Goal: Task Accomplishment & Management: Manage account settings

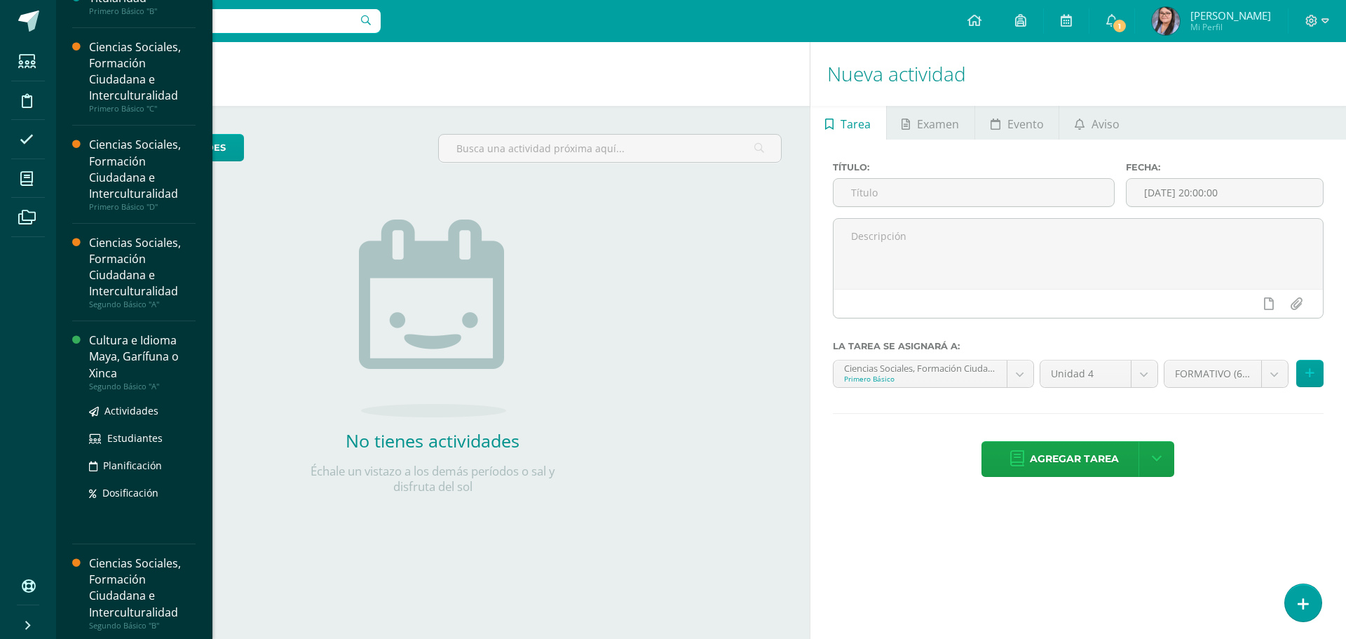
click at [169, 342] on div "Cultura e Idioma Maya, Garífuna o Xinca" at bounding box center [142, 356] width 107 height 48
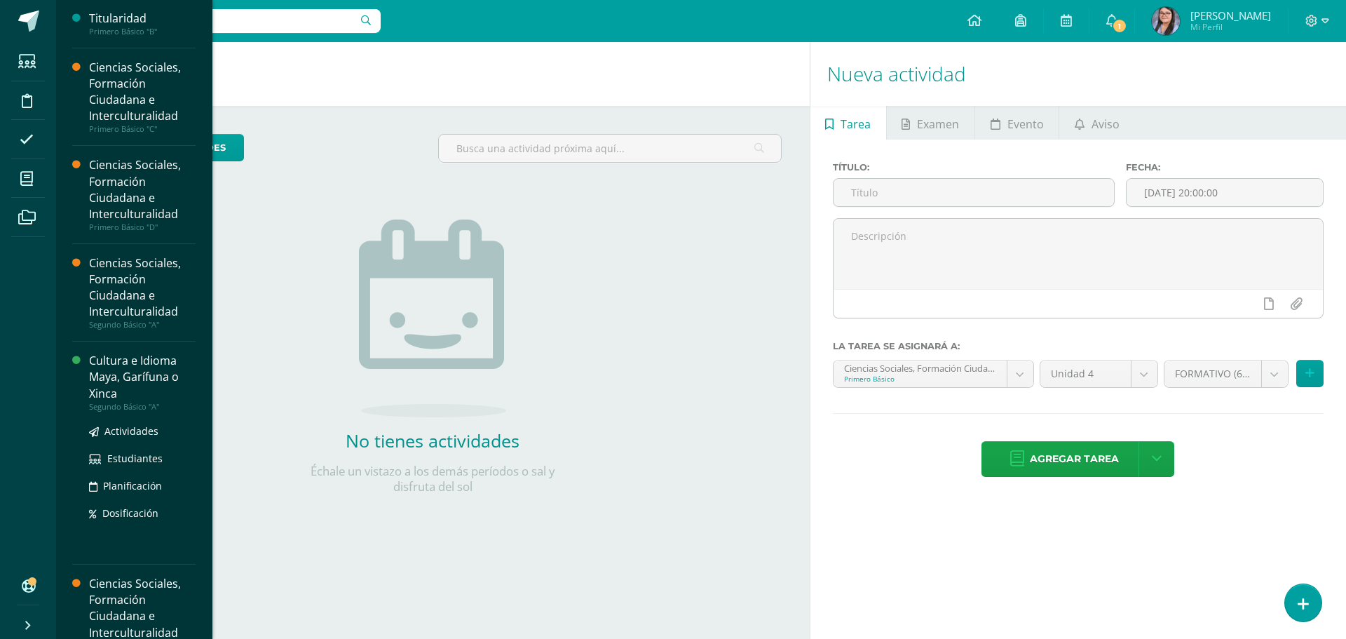
scroll to position [217, 0]
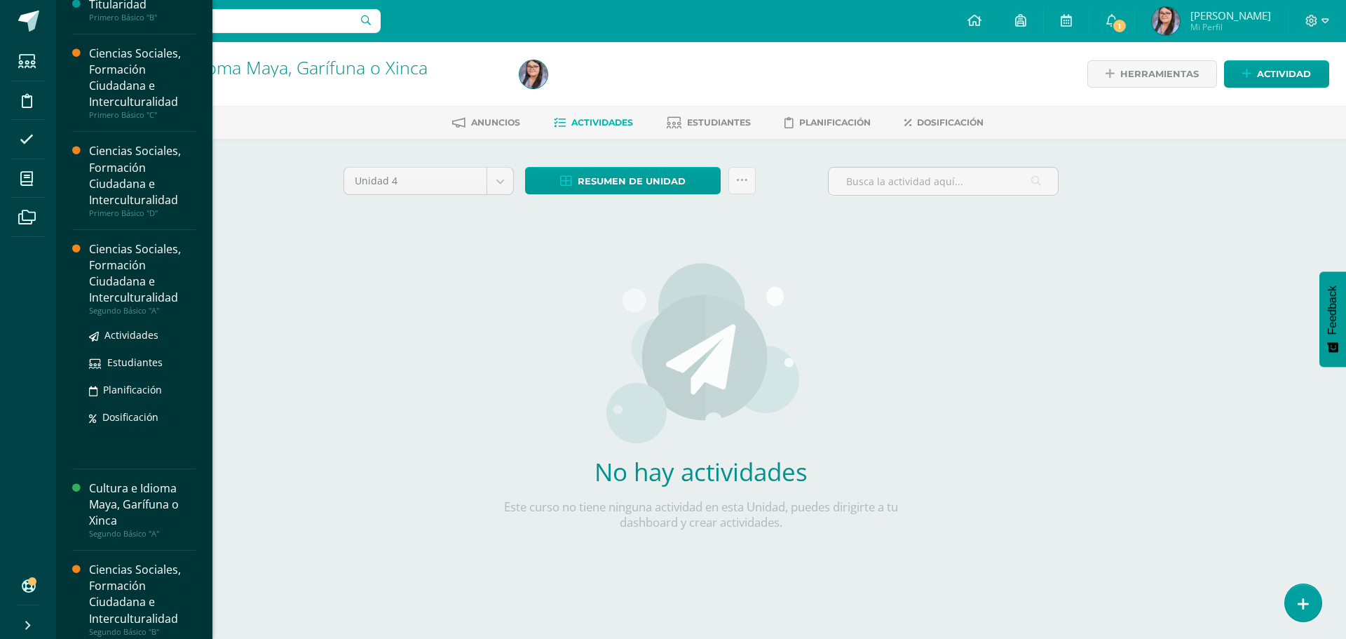
scroll to position [220, 0]
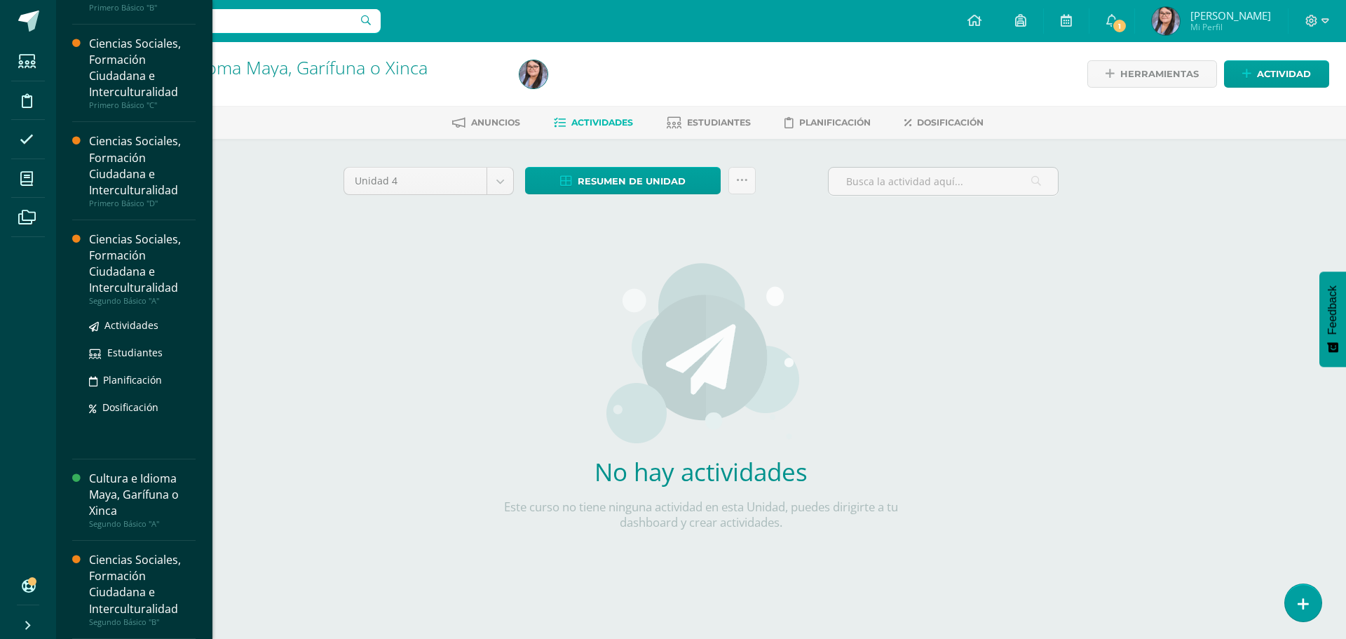
click at [143, 276] on div "Ciencias Sociales, Formación Ciudadana e Interculturalidad" at bounding box center [142, 263] width 107 height 64
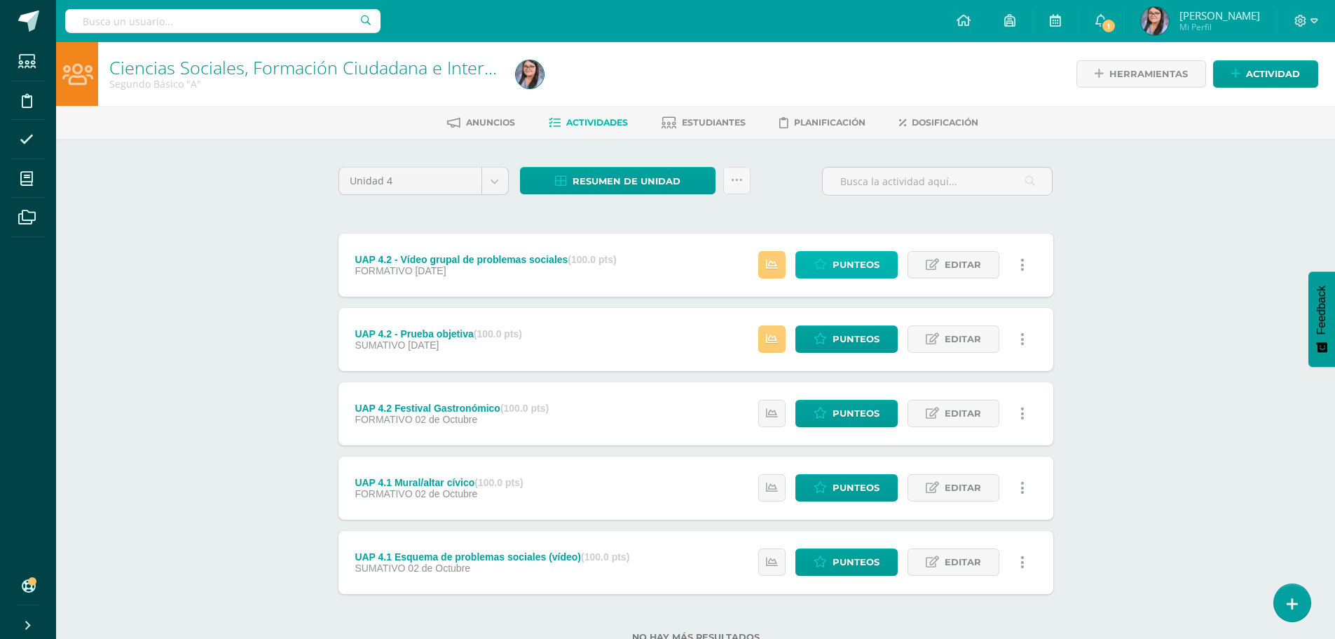
click at [824, 263] on icon at bounding box center [820, 265] width 13 height 12
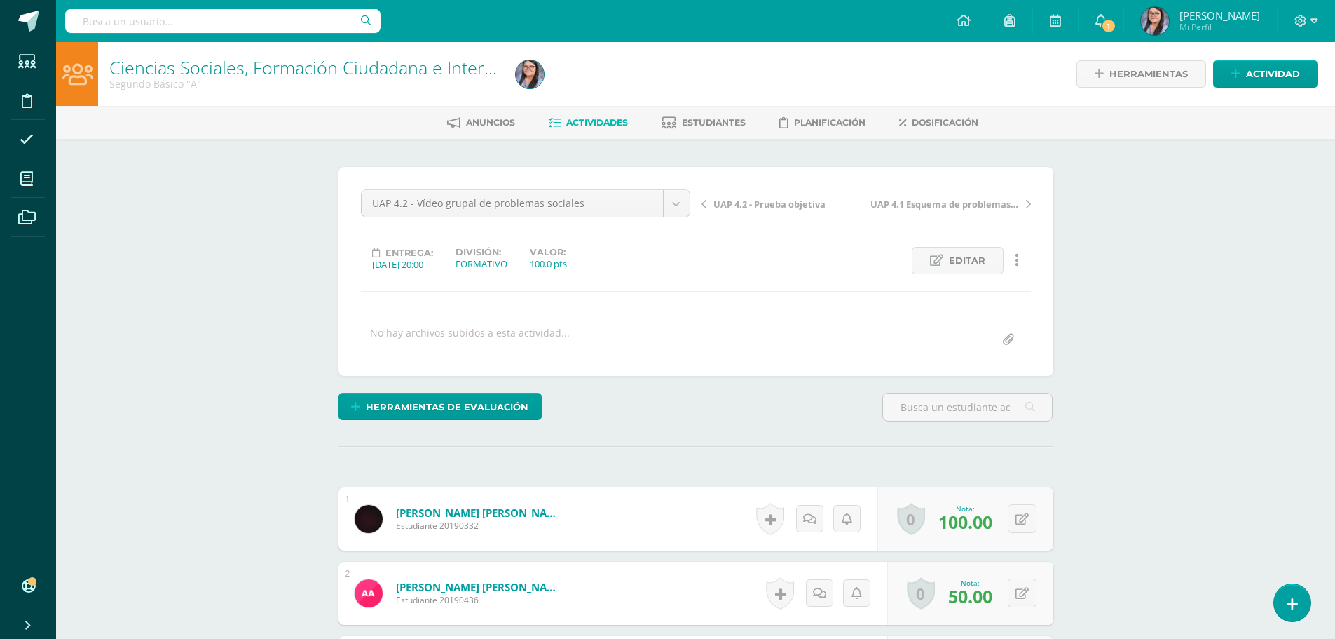
scroll to position [1, 0]
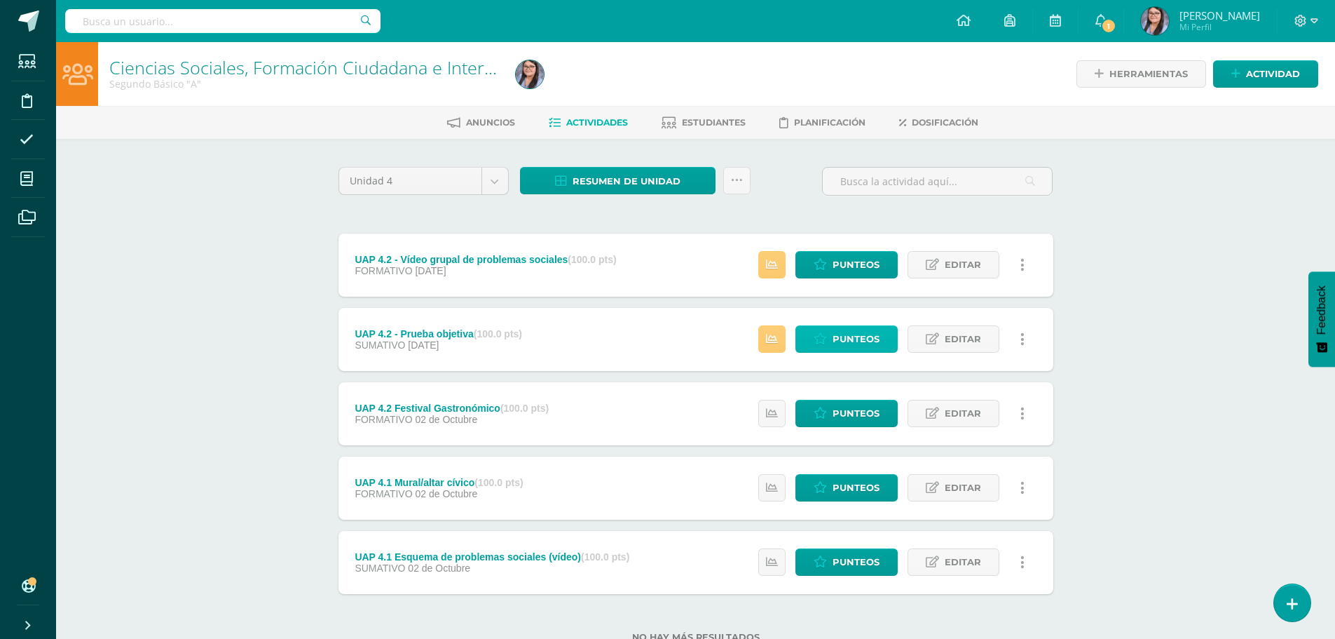
click at [856, 345] on span "Punteos" at bounding box center [856, 339] width 47 height 26
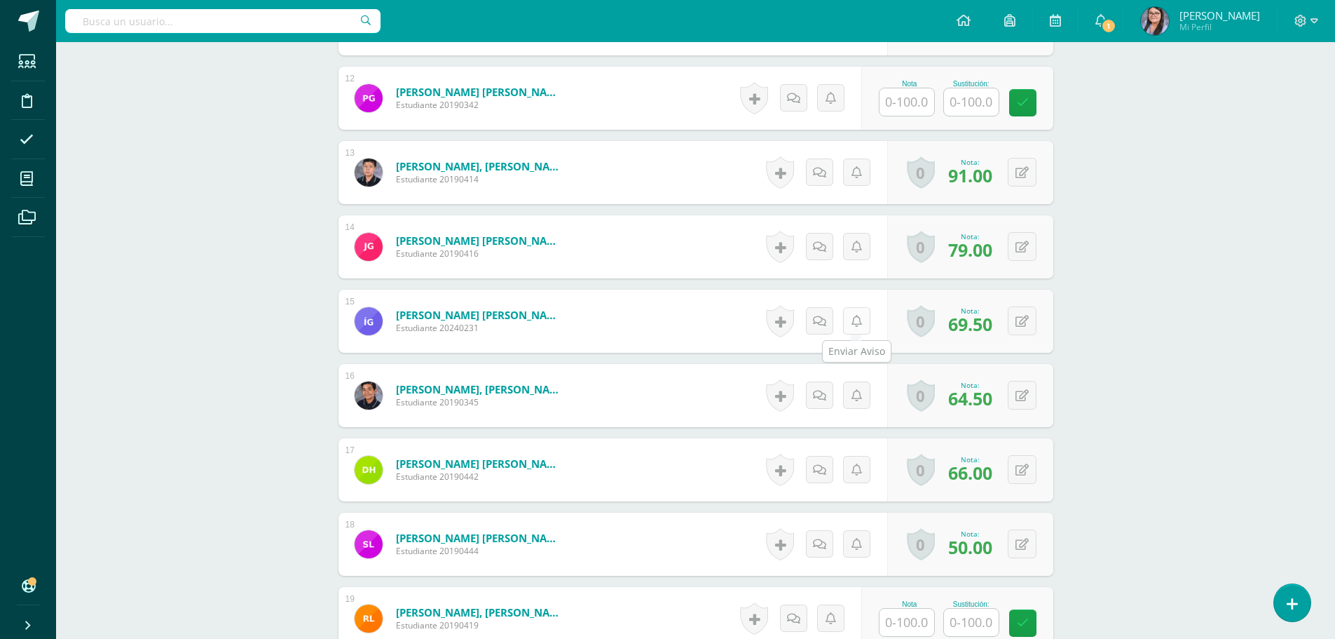
scroll to position [1535, 0]
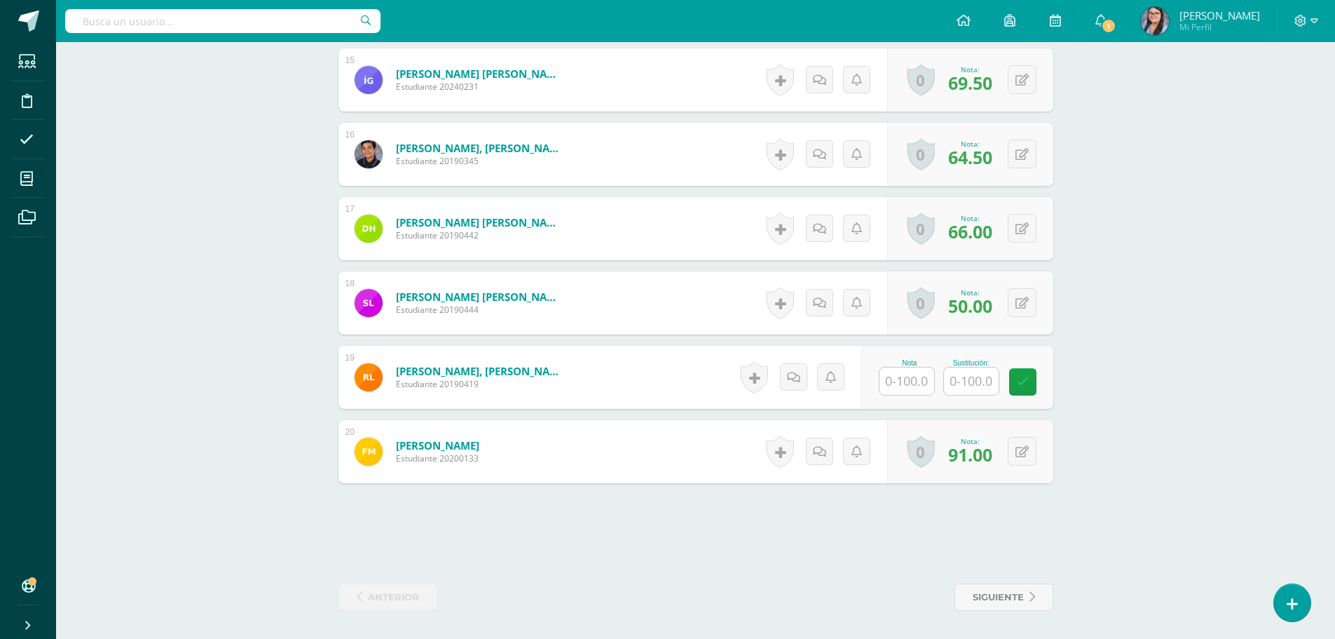
click at [920, 374] on input "text" at bounding box center [907, 380] width 55 height 27
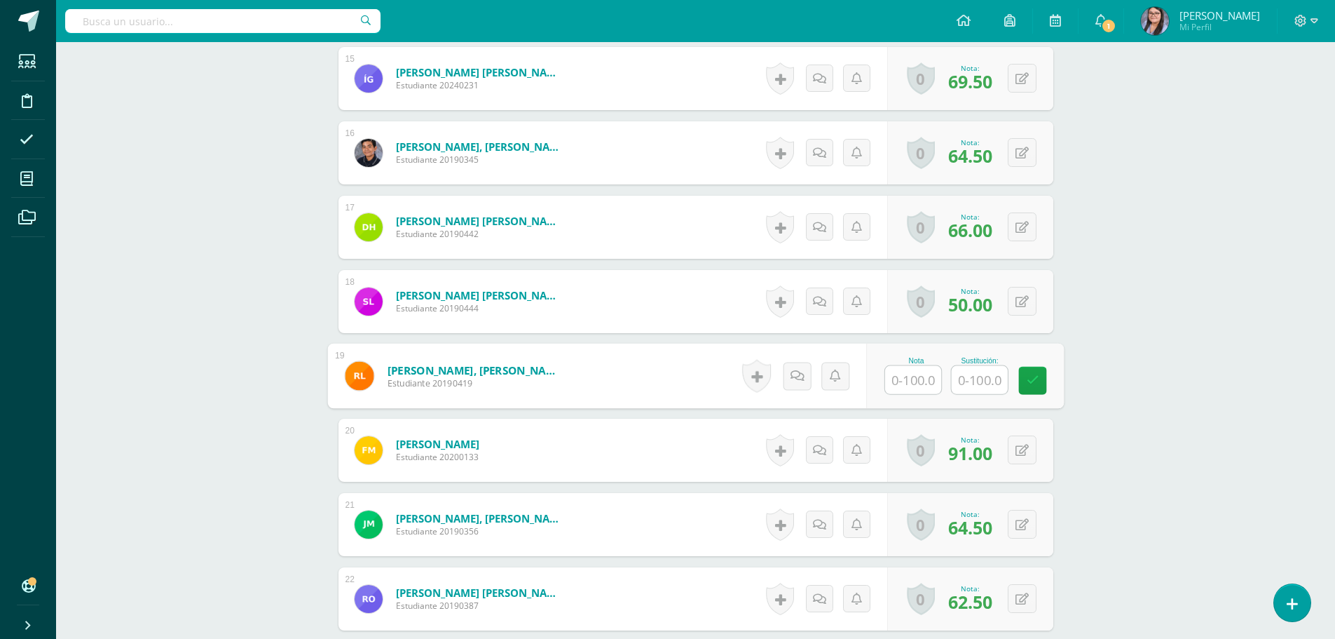
scroll to position [1537, 0]
type input "30"
click at [990, 381] on input "text" at bounding box center [979, 379] width 56 height 28
click at [1032, 387] on link at bounding box center [1032, 380] width 28 height 28
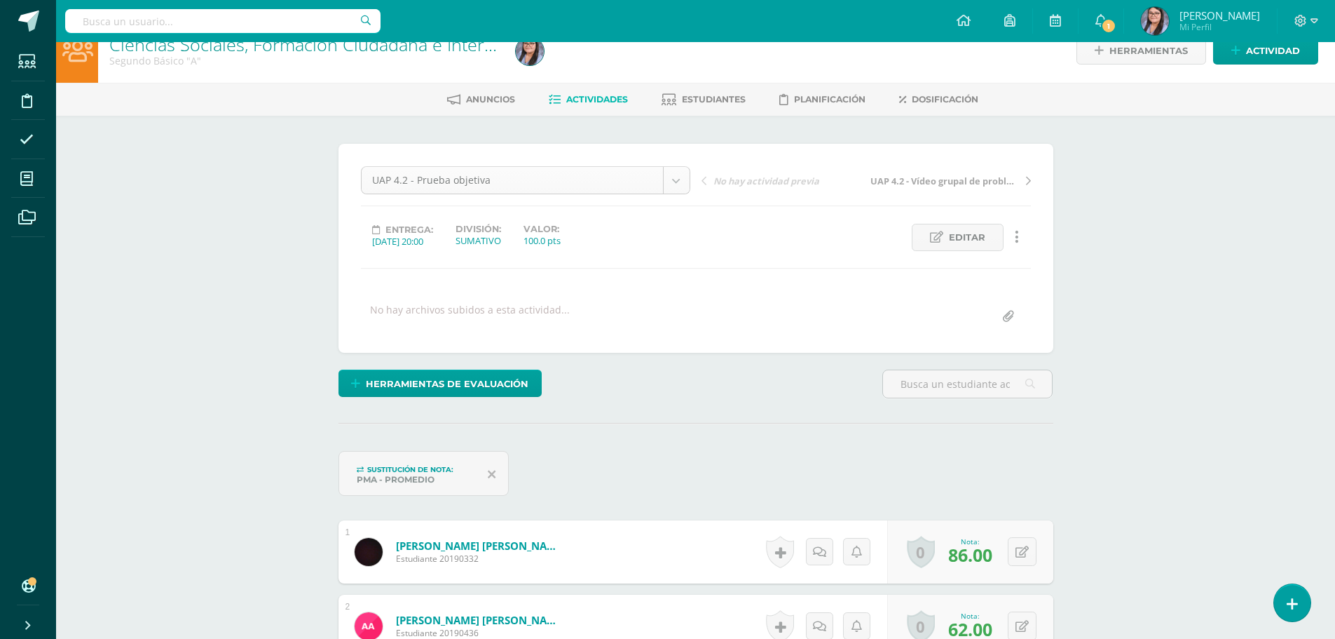
scroll to position [0, 0]
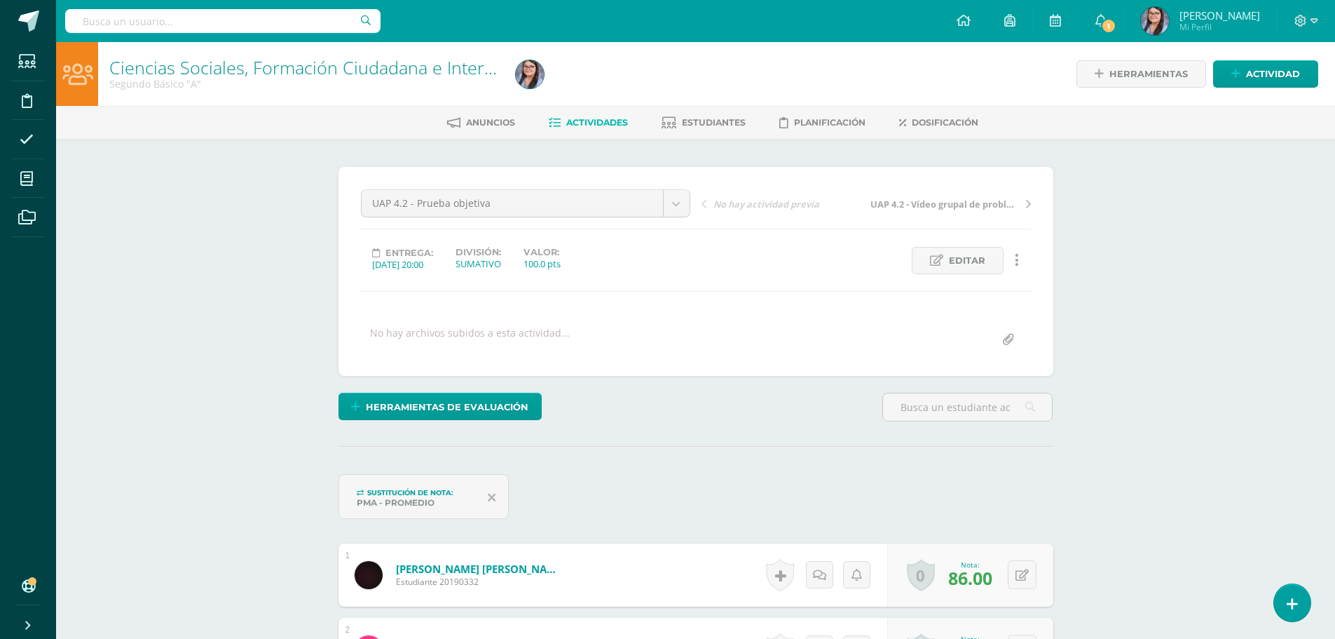
click at [610, 129] on link "Actividades" at bounding box center [588, 122] width 79 height 22
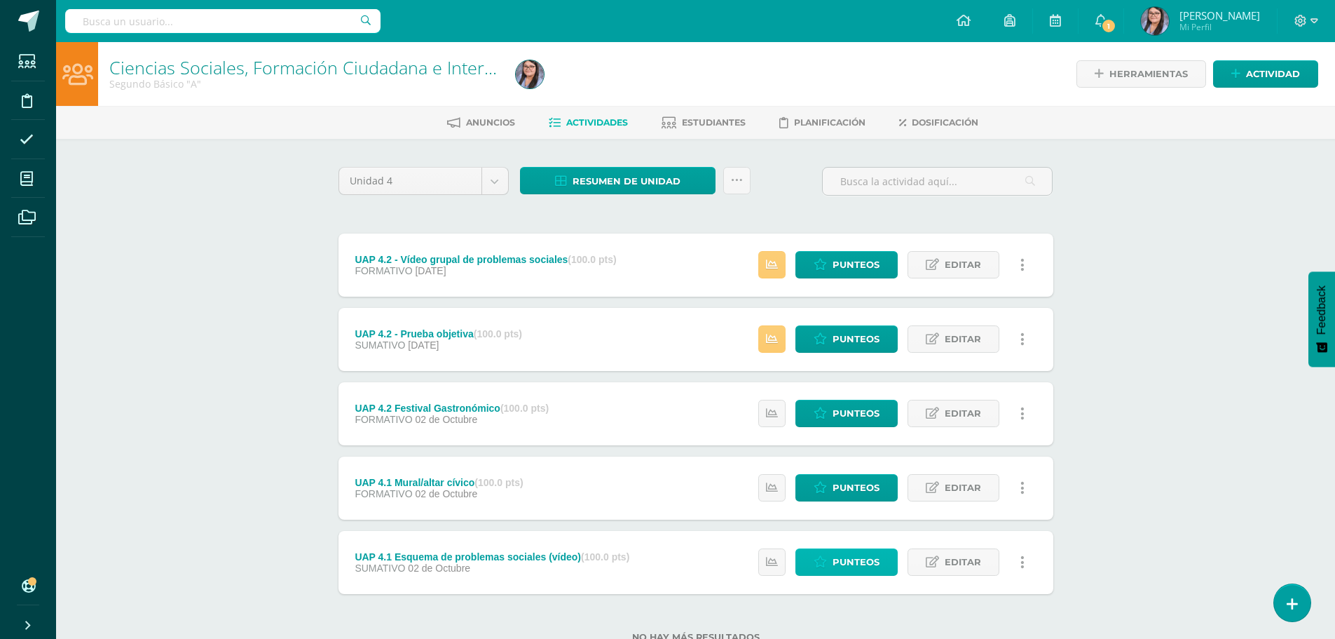
click at [877, 552] on span "Punteos" at bounding box center [856, 562] width 47 height 26
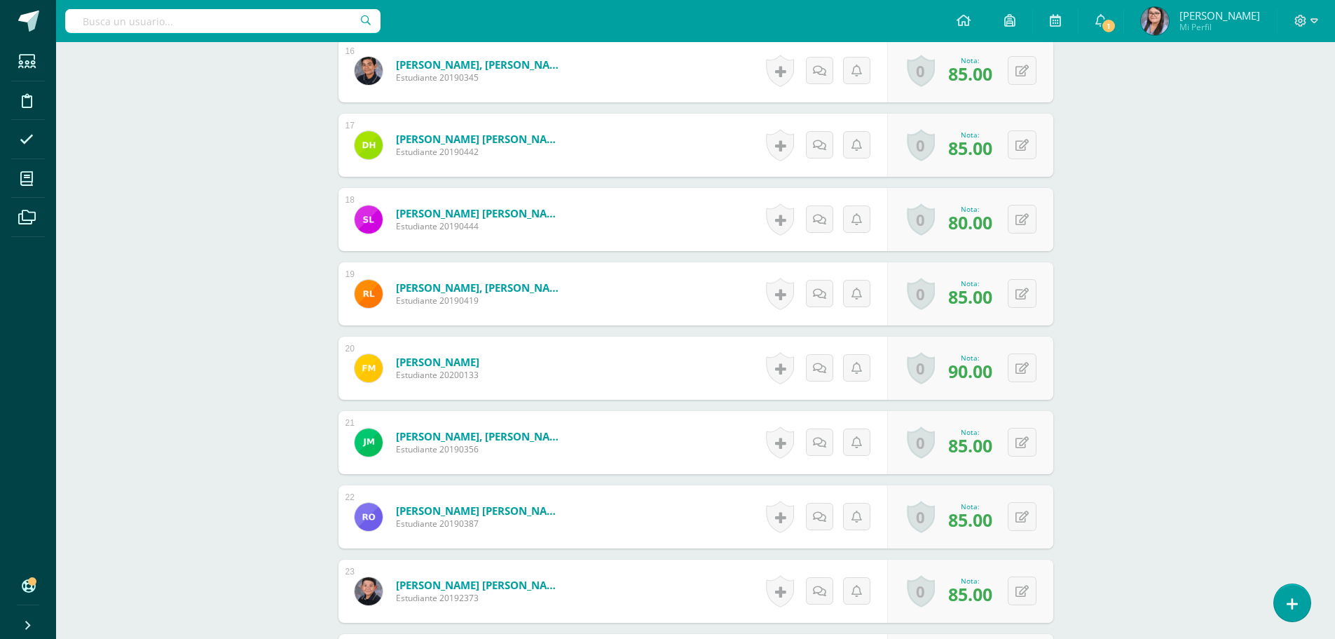
scroll to position [1499, 0]
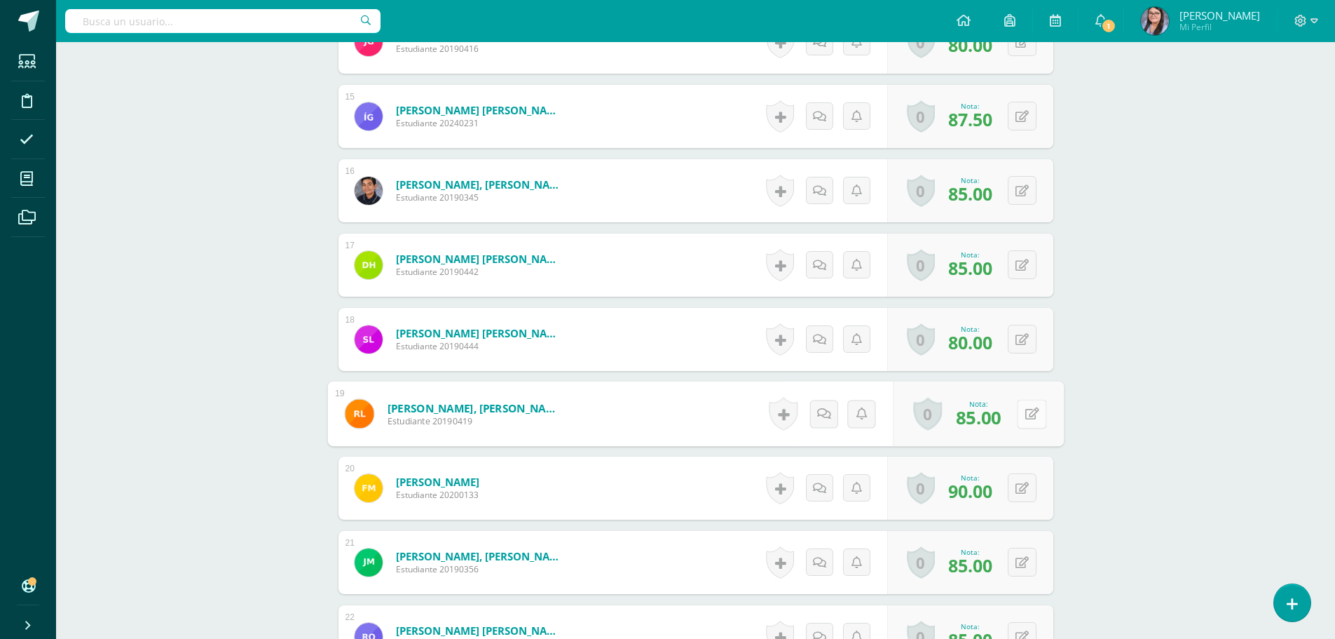
click at [1025, 409] on icon at bounding box center [1032, 413] width 14 height 12
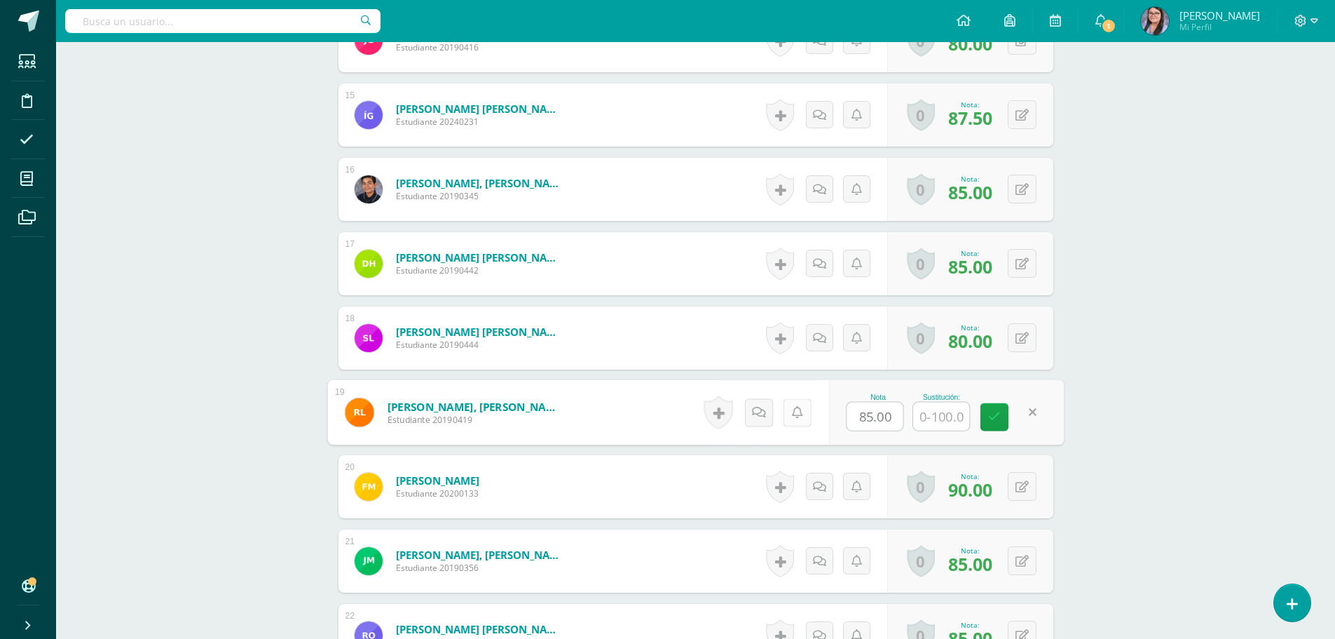
drag, startPoint x: 899, startPoint y: 411, endPoint x: 799, endPoint y: 414, distance: 99.6
click at [800, 414] on form "Luna Raymundo, Rodrigo Andrés Estudiante 20190419 Nota 85.00 Sustitución:" at bounding box center [695, 412] width 737 height 65
type input "35"
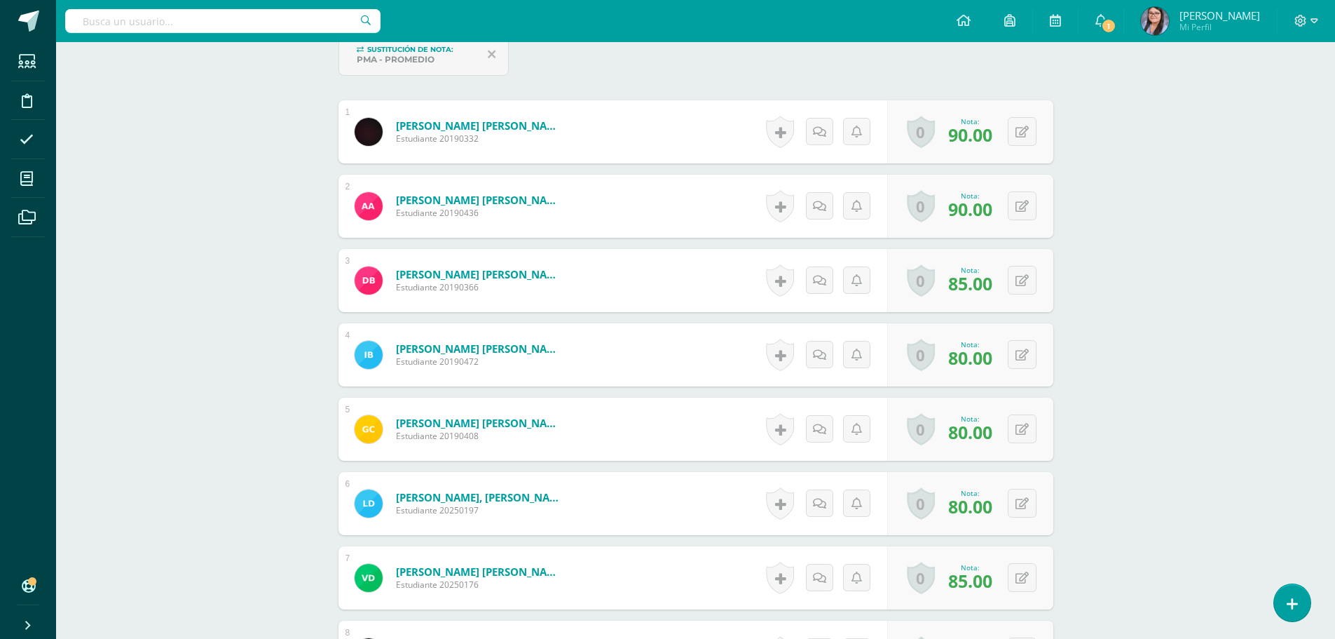
scroll to position [0, 0]
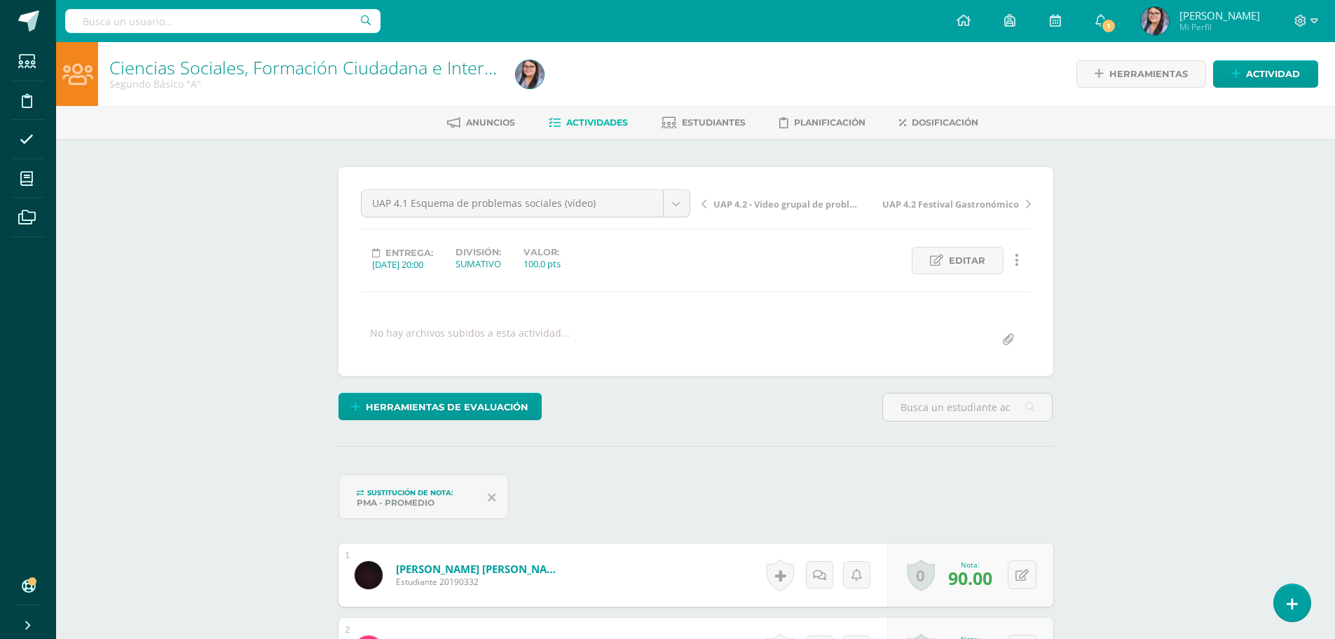
click at [573, 123] on span "Actividades" at bounding box center [597, 122] width 62 height 11
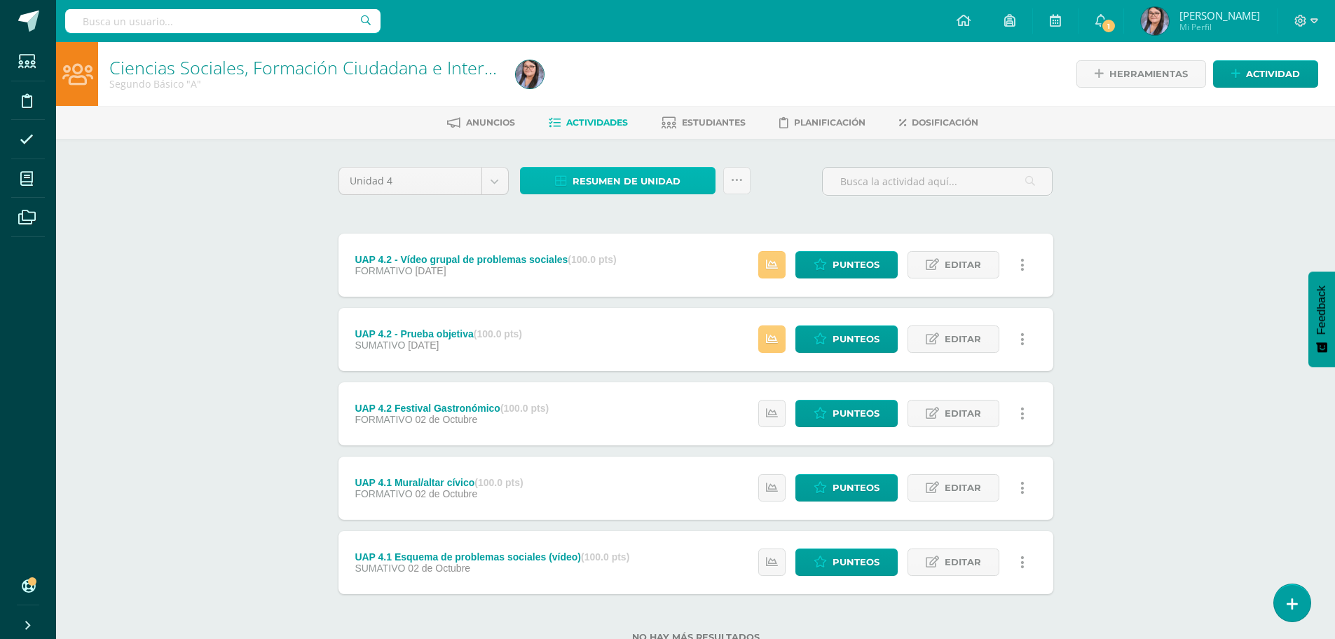
click at [649, 183] on span "Resumen de unidad" at bounding box center [627, 181] width 108 height 26
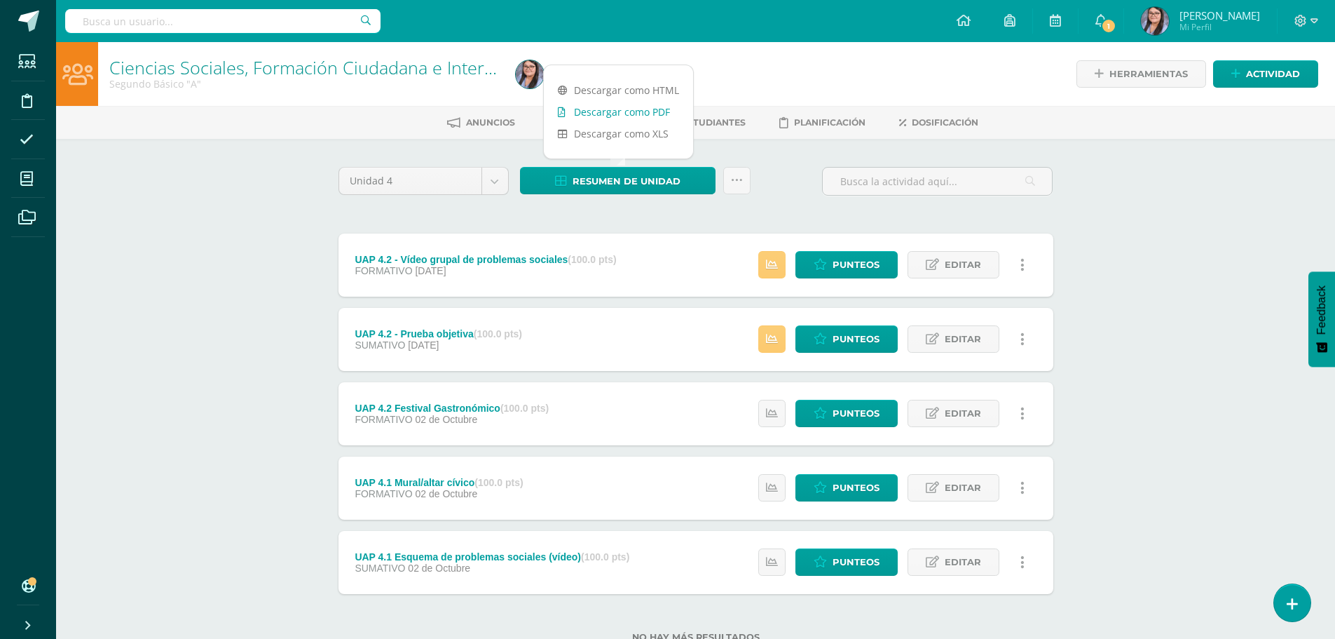
click at [657, 112] on link "Descargar como PDF" at bounding box center [618, 112] width 149 height 22
click at [831, 334] on link "Punteos" at bounding box center [847, 338] width 102 height 27
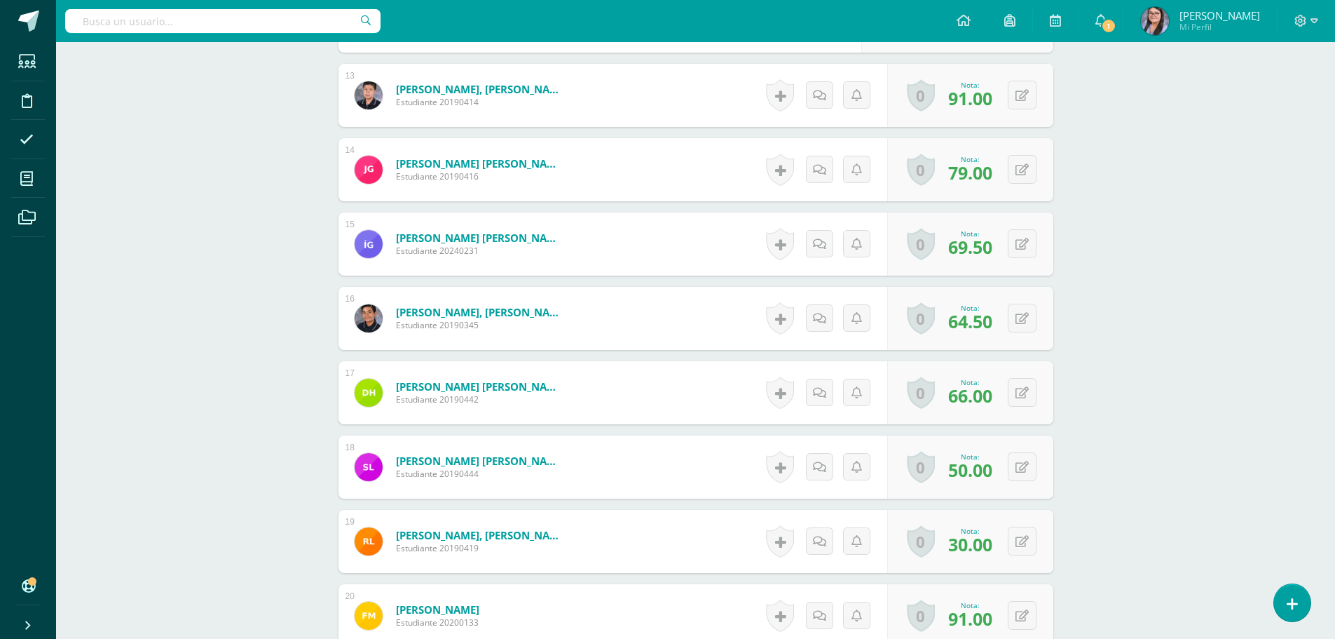
scroll to position [1545, 0]
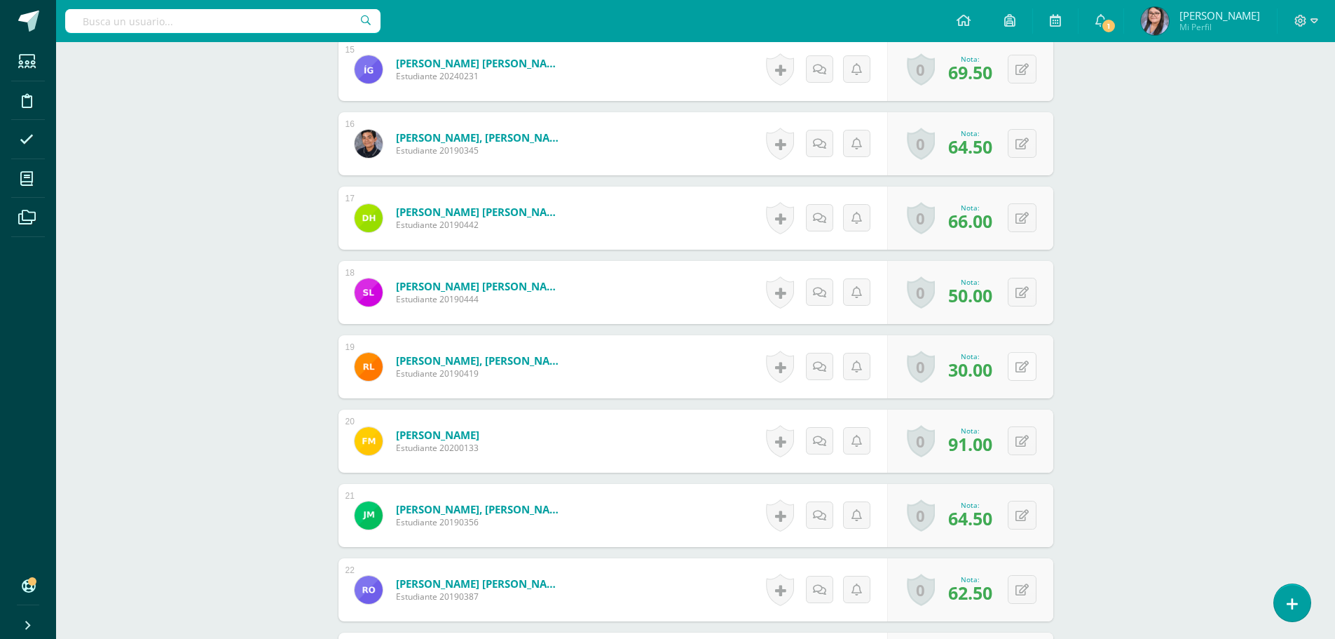
click at [1032, 364] on button at bounding box center [1022, 366] width 29 height 29
drag, startPoint x: 894, startPoint y: 365, endPoint x: 834, endPoint y: 373, distance: 60.8
click at [834, 373] on div "Nota 30.00 Sustitución:" at bounding box center [946, 366] width 236 height 65
type input "40"
click at [942, 374] on input "text" at bounding box center [941, 371] width 56 height 28
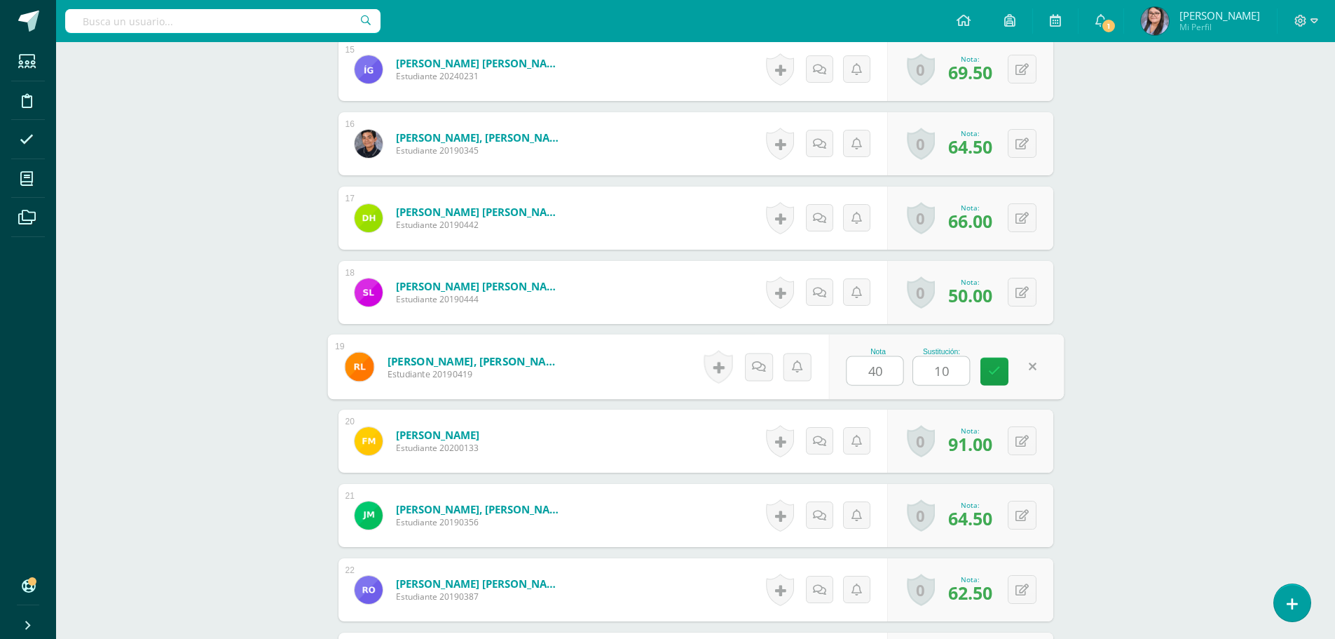
type input "100"
click at [992, 371] on icon at bounding box center [994, 371] width 13 height 12
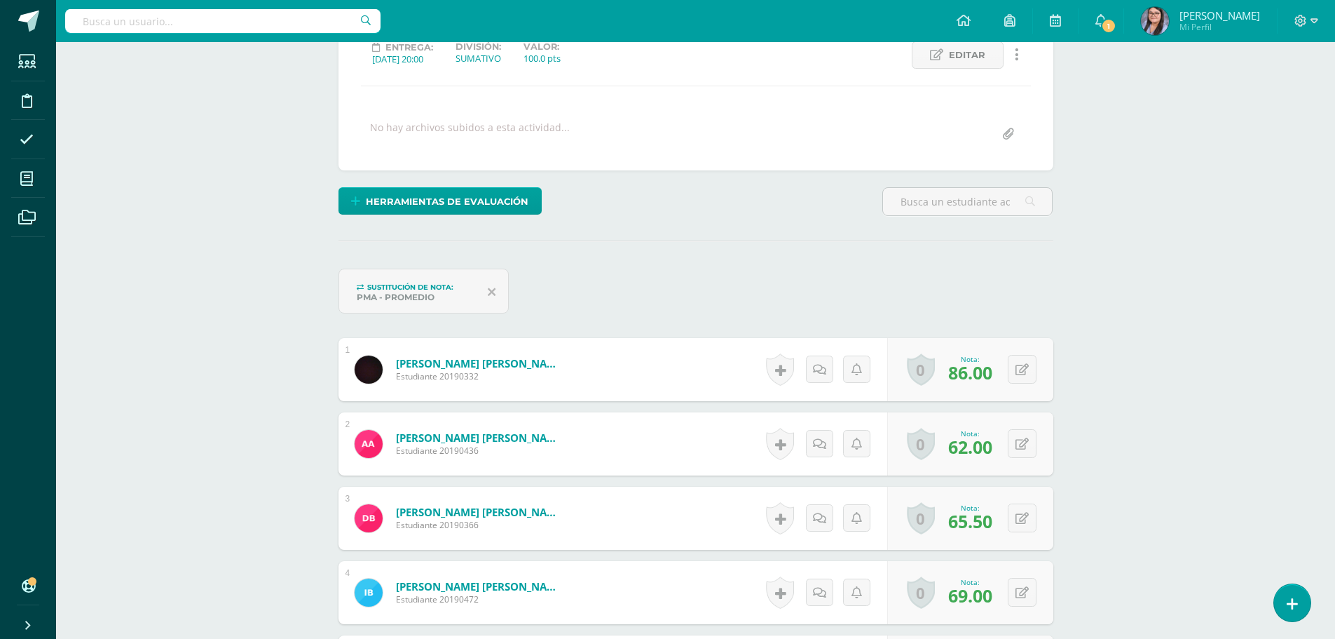
scroll to position [4, 0]
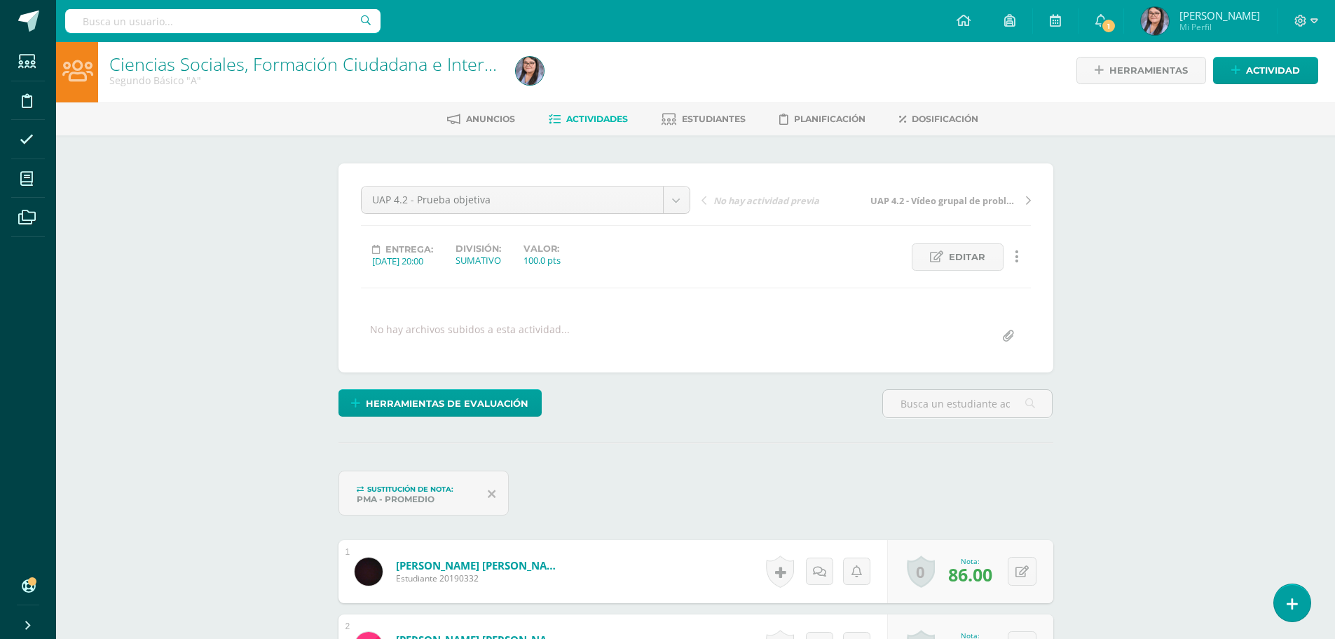
click at [571, 118] on span "Actividades" at bounding box center [597, 119] width 62 height 11
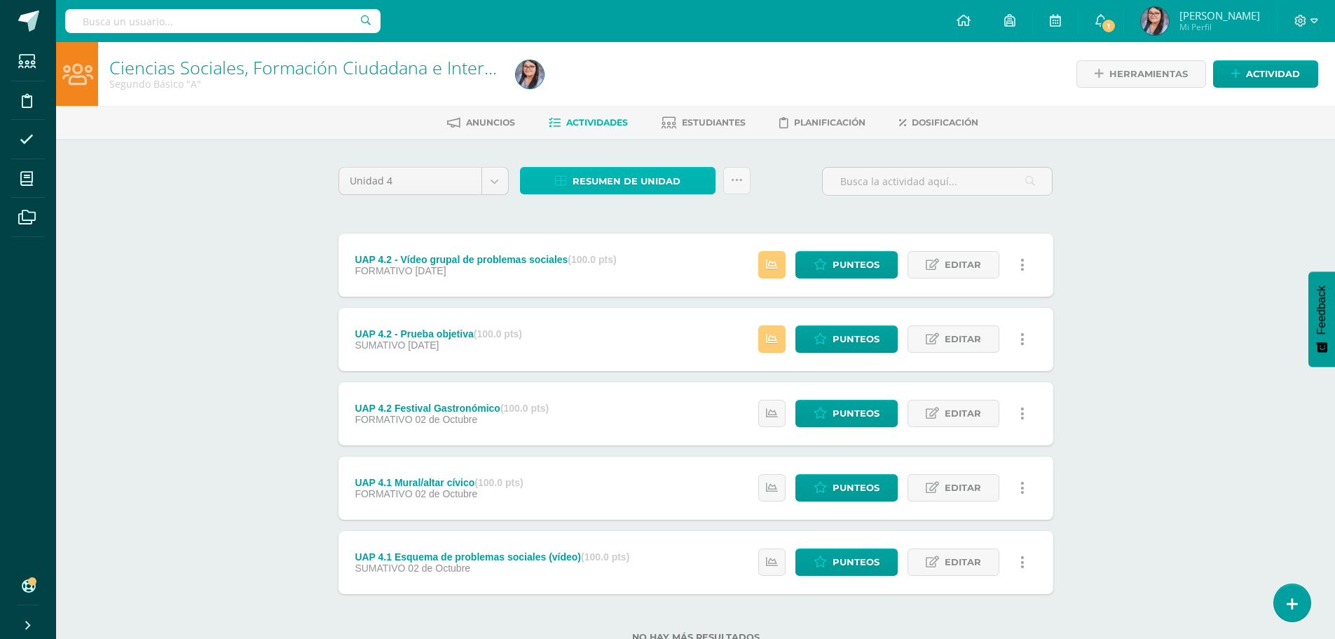
click at [602, 185] on span "Resumen de unidad" at bounding box center [627, 181] width 108 height 26
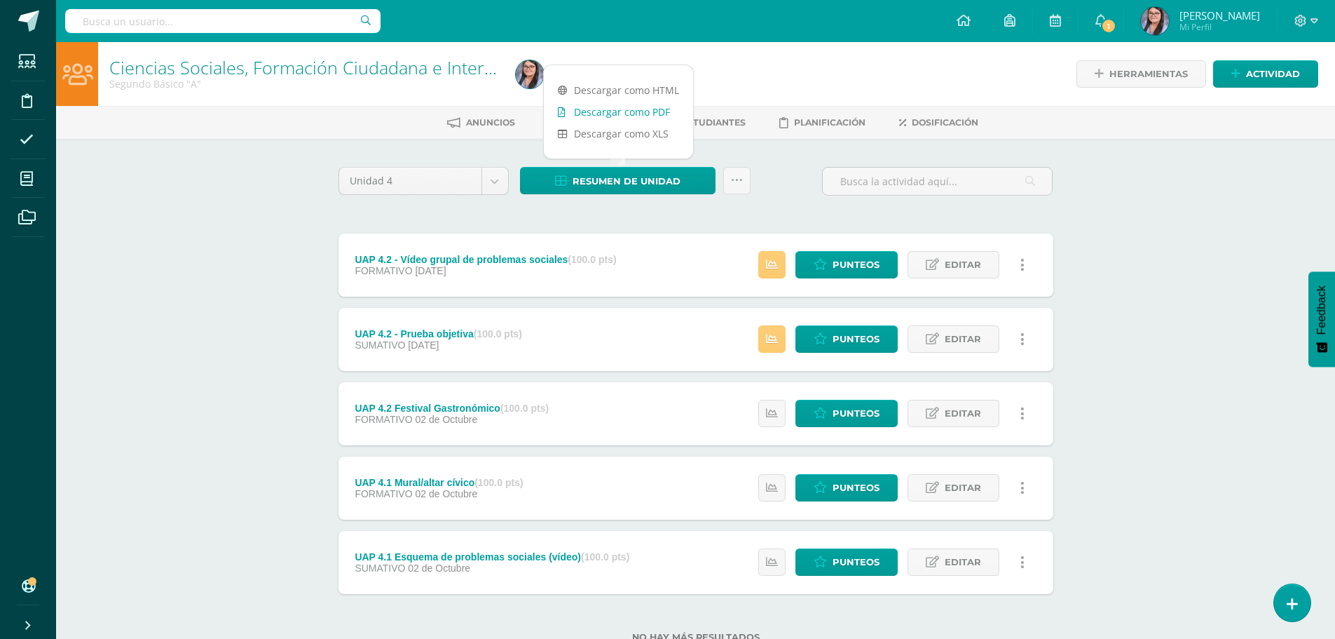
click at [602, 119] on link "Descargar como PDF" at bounding box center [618, 112] width 149 height 22
